Goal: Transaction & Acquisition: Download file/media

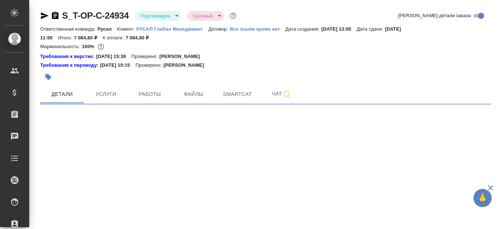
select select "RU"
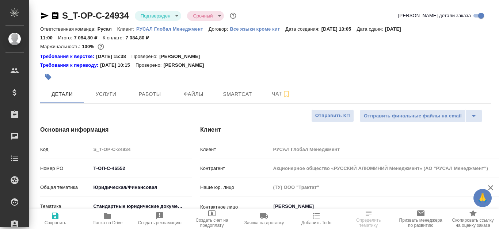
type textarea "x"
type input "[PERSON_NAME]"
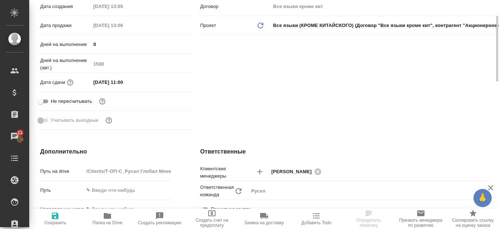
scroll to position [146, 0]
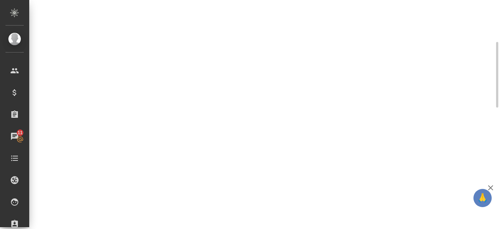
select select "RU"
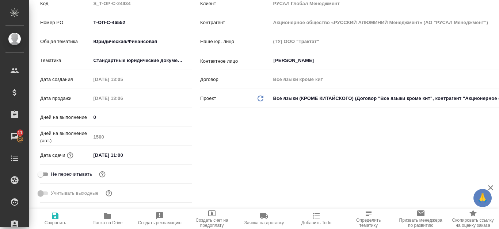
type textarea "x"
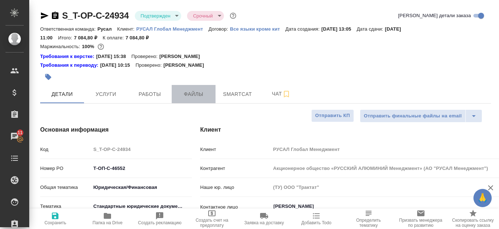
click at [192, 90] on span "Файлы" at bounding box center [193, 94] width 35 height 9
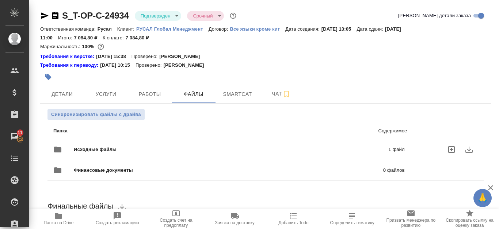
click at [310, 143] on div "Исходные файлы 1 файл" at bounding box center [228, 150] width 351 height 18
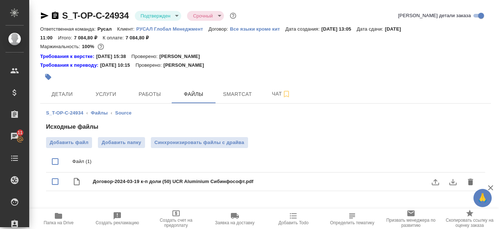
click at [198, 181] on span "Договор-2024-03-19 к-п доли (50) UCR Aluminium Сибинфософт.pdf" at bounding box center [280, 181] width 375 height 7
checkbox input "true"
click at [457, 183] on button "download" at bounding box center [453, 182] width 18 height 18
click at [457, 183] on icon "download" at bounding box center [452, 182] width 9 height 9
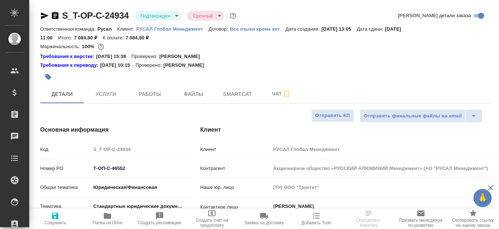
select select "RU"
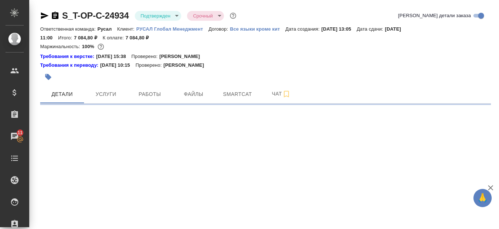
select select "RU"
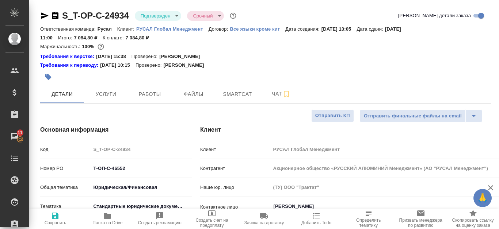
type textarea "x"
